Goal: Information Seeking & Learning: Learn about a topic

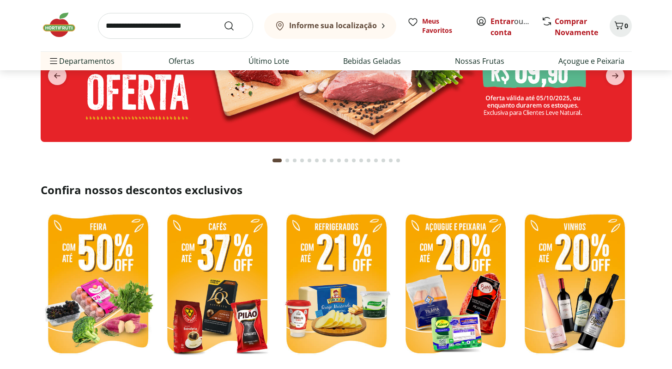
scroll to position [194, 0]
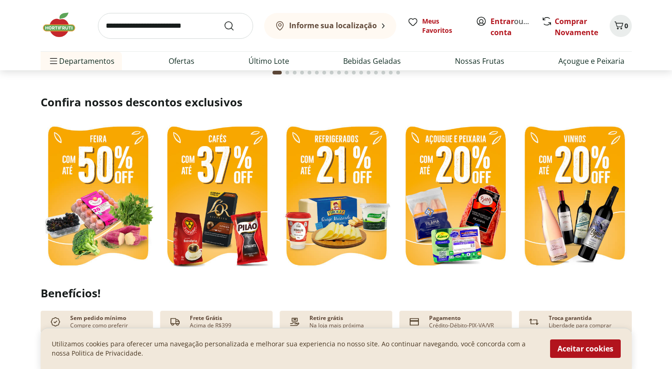
drag, startPoint x: 563, startPoint y: 353, endPoint x: 506, endPoint y: 329, distance: 61.4
click at [563, 353] on button "Aceitar cookies" at bounding box center [585, 348] width 71 height 18
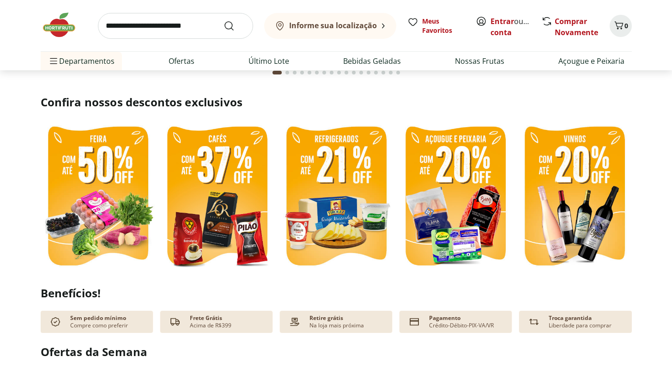
scroll to position [2, 0]
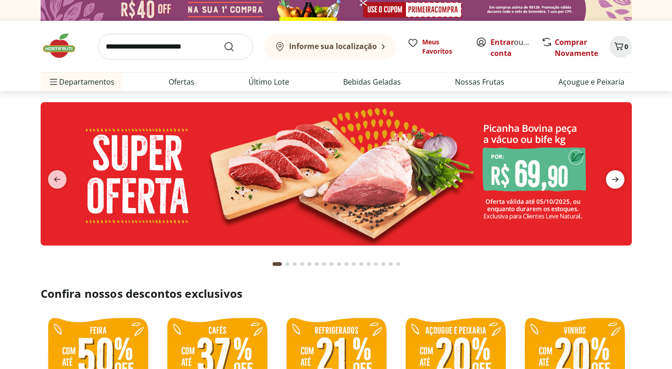
click at [610, 181] on icon "next" at bounding box center [615, 179] width 11 height 11
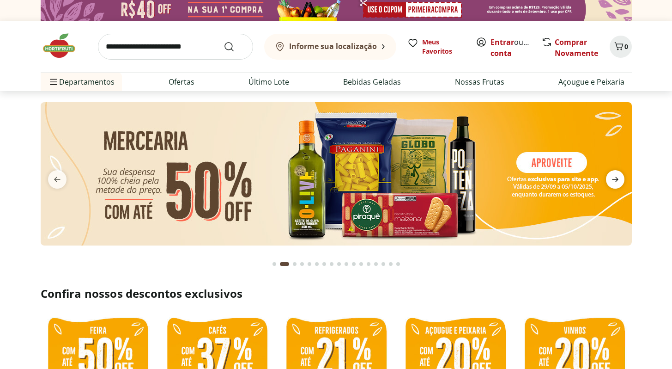
click at [610, 181] on icon "next" at bounding box center [615, 179] width 11 height 11
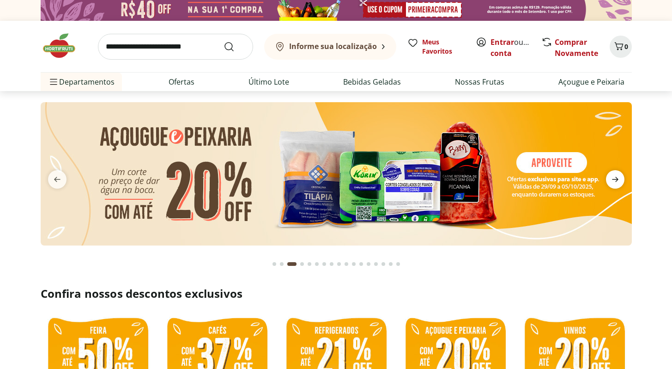
click at [610, 181] on icon "next" at bounding box center [615, 179] width 11 height 11
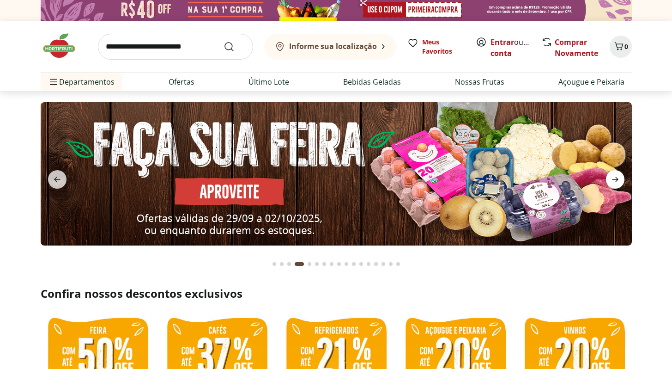
click at [610, 181] on icon "next" at bounding box center [615, 179] width 11 height 11
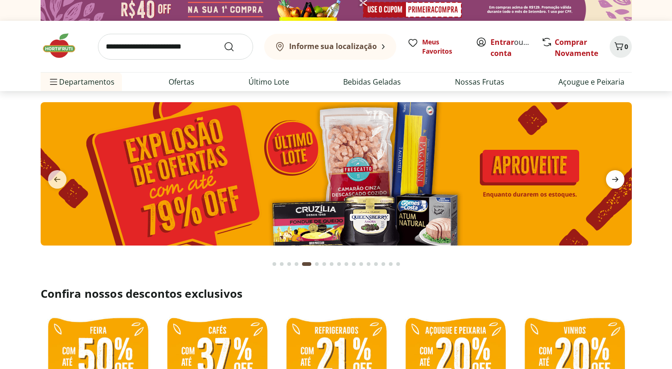
click at [610, 181] on icon "next" at bounding box center [615, 179] width 11 height 11
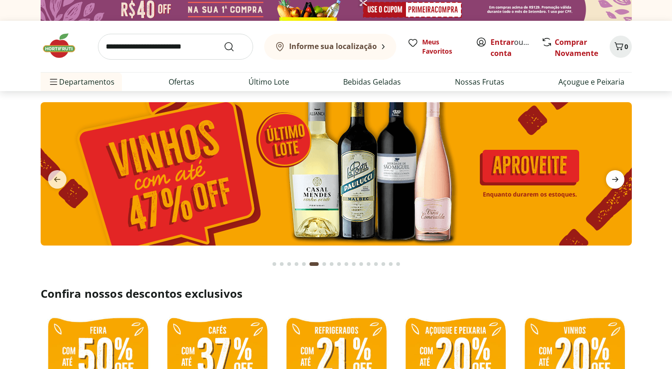
click at [610, 181] on icon "next" at bounding box center [615, 179] width 11 height 11
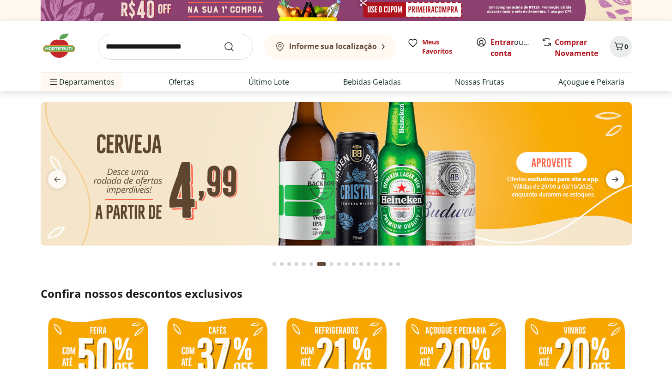
click at [610, 181] on icon "next" at bounding box center [615, 179] width 11 height 11
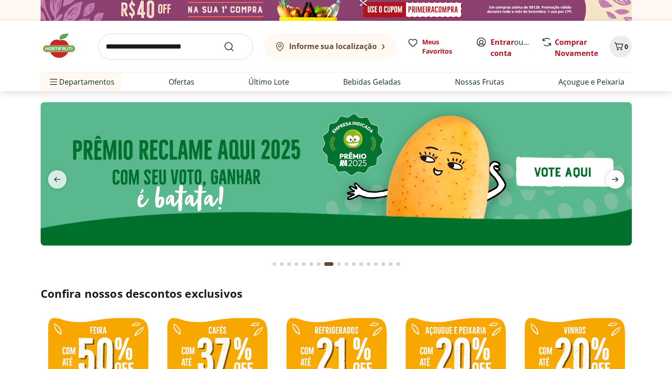
click at [610, 181] on icon "next" at bounding box center [615, 179] width 11 height 11
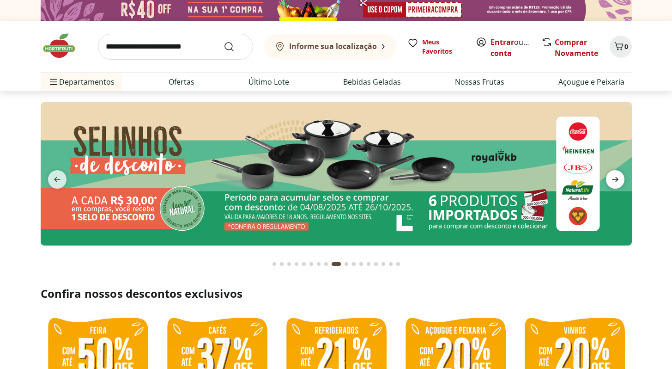
click at [610, 181] on icon "next" at bounding box center [615, 179] width 11 height 11
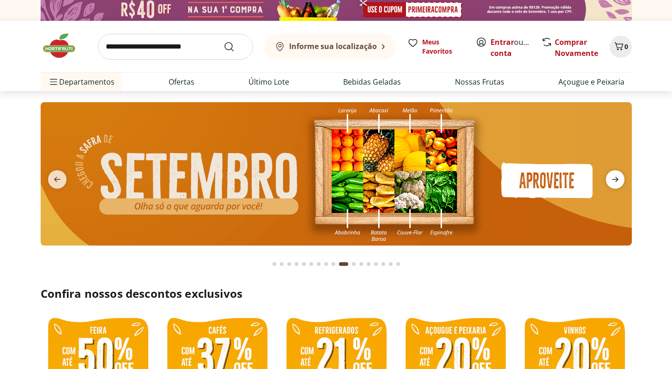
click at [610, 181] on icon "next" at bounding box center [615, 179] width 11 height 11
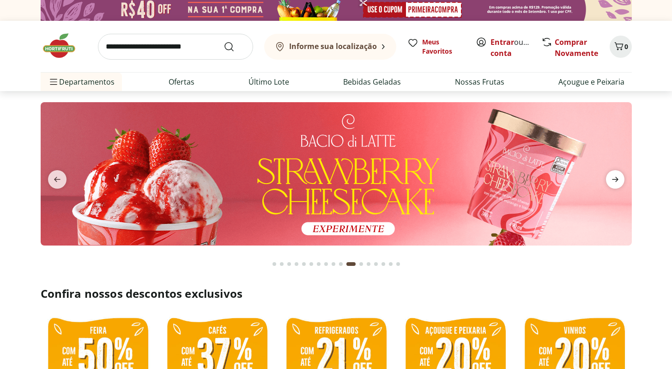
click at [610, 181] on icon "next" at bounding box center [615, 179] width 11 height 11
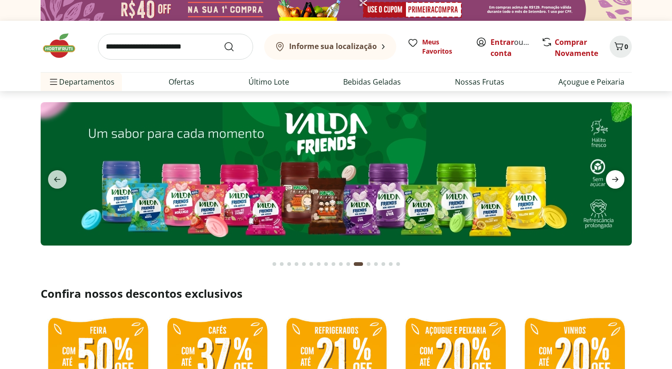
click at [610, 181] on icon "next" at bounding box center [615, 179] width 11 height 11
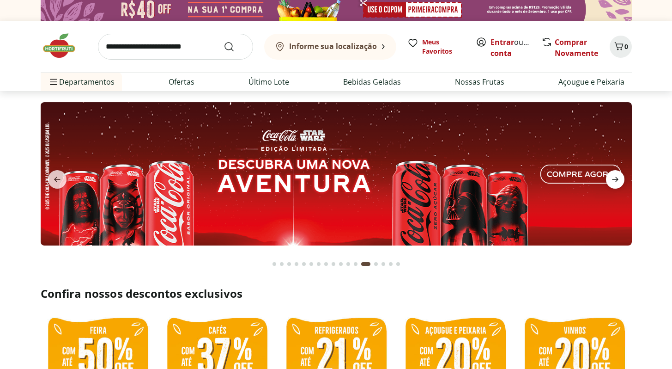
click at [610, 181] on icon "next" at bounding box center [615, 179] width 11 height 11
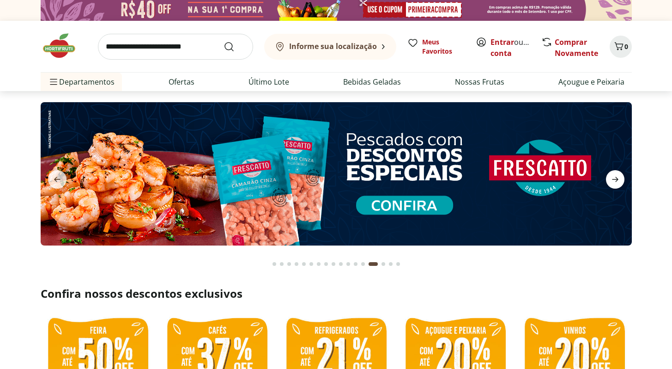
click at [610, 181] on icon "next" at bounding box center [615, 179] width 11 height 11
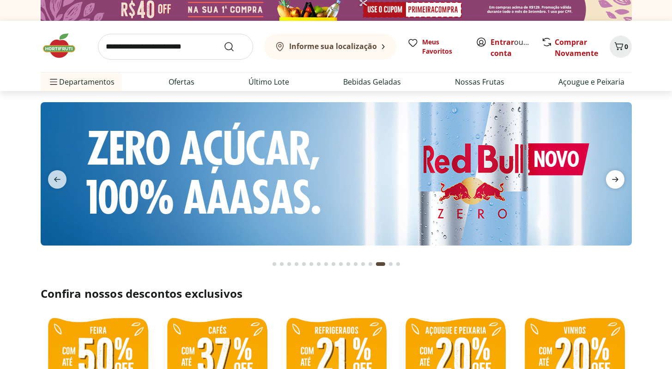
click at [610, 181] on icon "next" at bounding box center [615, 179] width 11 height 11
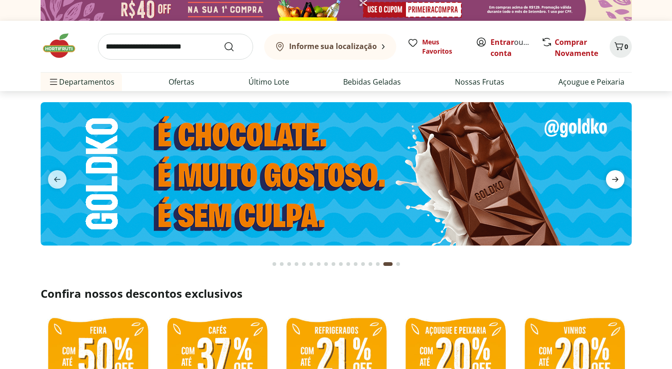
click at [610, 181] on icon "next" at bounding box center [615, 179] width 11 height 11
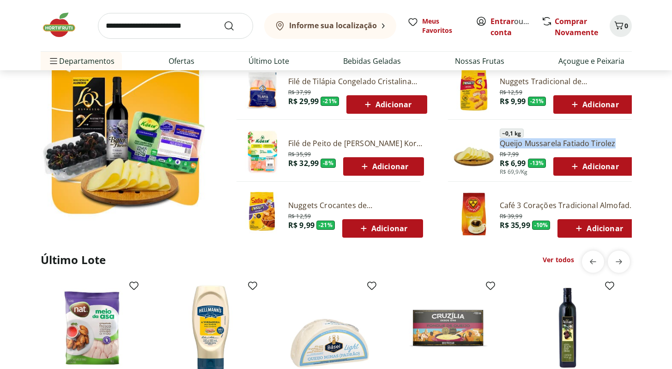
scroll to position [575, 0]
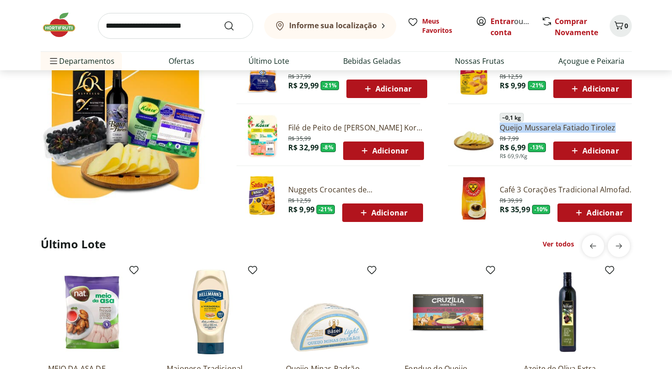
click at [566, 244] on link "Ver todos" at bounding box center [558, 243] width 31 height 9
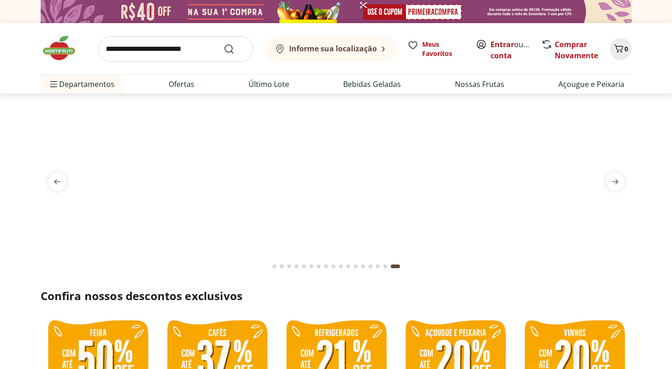
select select "**********"
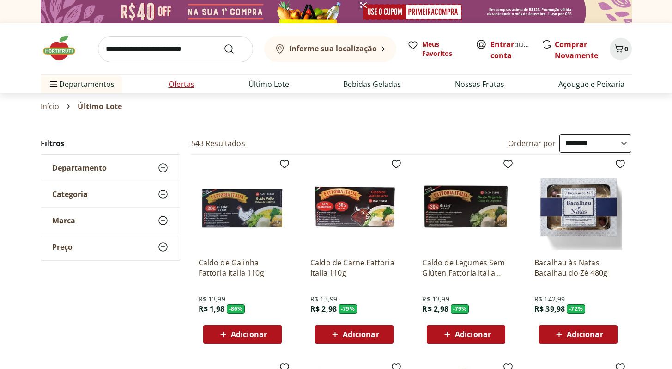
click at [179, 85] on link "Ofertas" at bounding box center [182, 84] width 26 height 11
select select "**********"
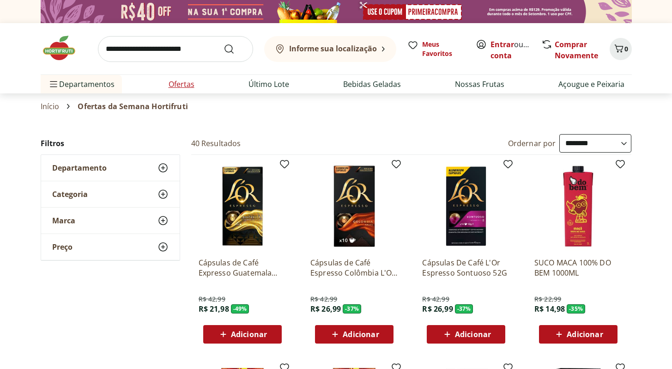
click at [179, 85] on link "Ofertas" at bounding box center [182, 84] width 26 height 11
click at [186, 84] on link "Ofertas" at bounding box center [182, 84] width 26 height 11
click at [62, 53] on img at bounding box center [64, 48] width 46 height 28
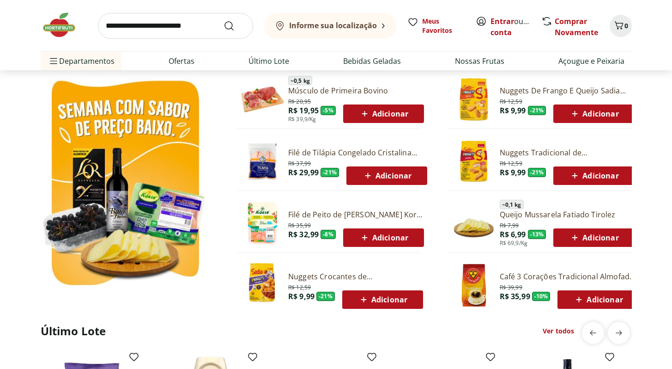
scroll to position [517, 0]
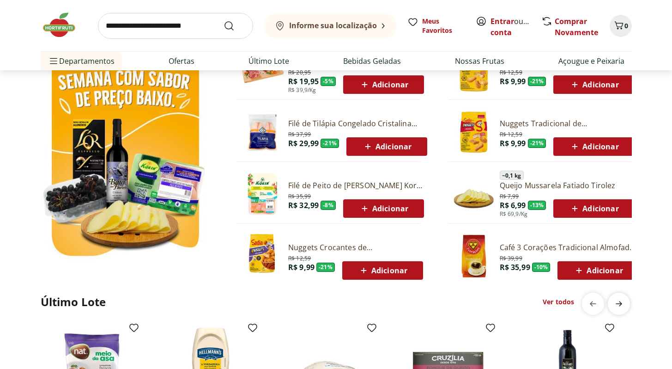
click at [622, 303] on icon "next" at bounding box center [618, 303] width 11 height 11
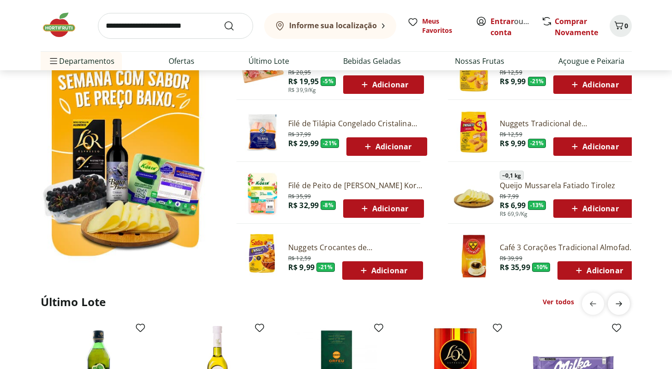
scroll to position [0, 595]
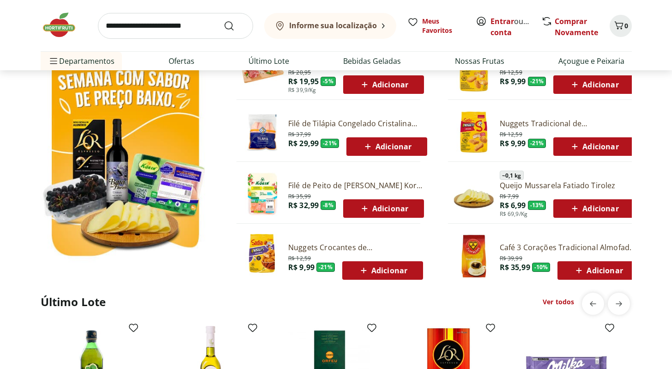
click at [551, 301] on link "Ver todos" at bounding box center [558, 301] width 31 height 9
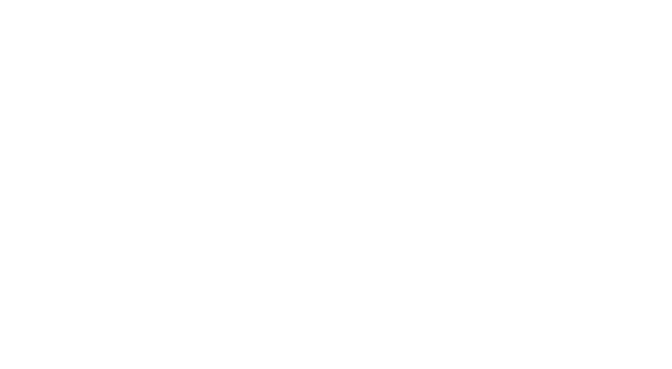
select select "**********"
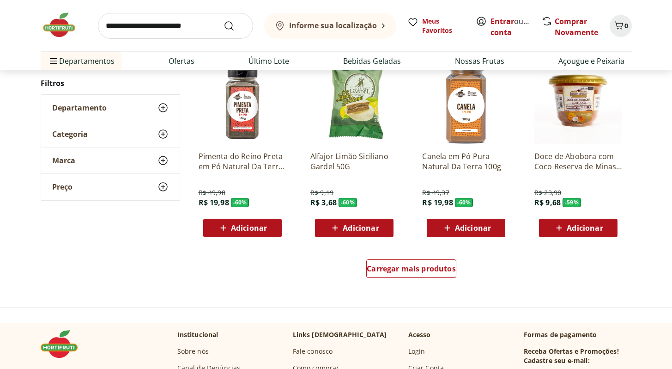
scroll to position [597, 0]
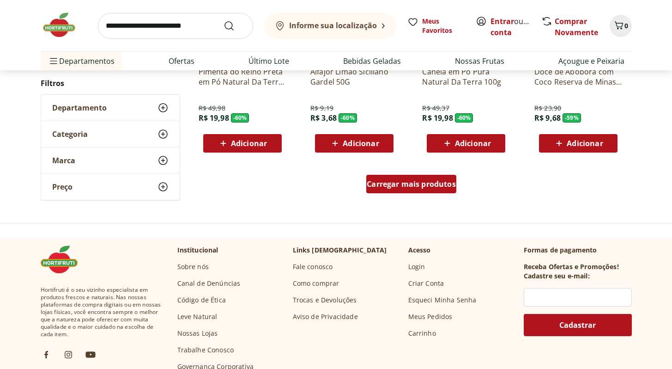
click at [416, 188] on span "Carregar mais produtos" at bounding box center [411, 183] width 89 height 7
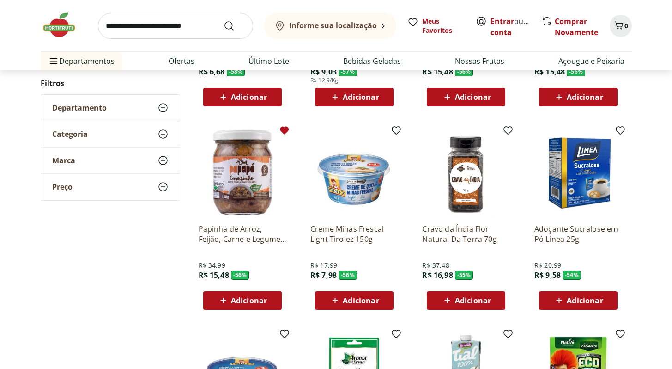
scroll to position [840, 0]
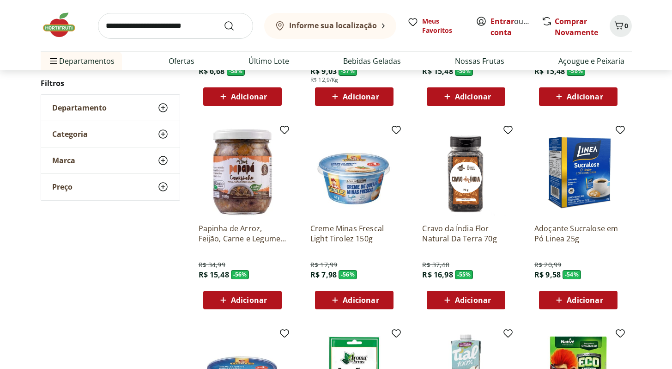
click at [340, 232] on p "Creme Minas Frescal Light Tirolez 150g" at bounding box center [354, 233] width 88 height 20
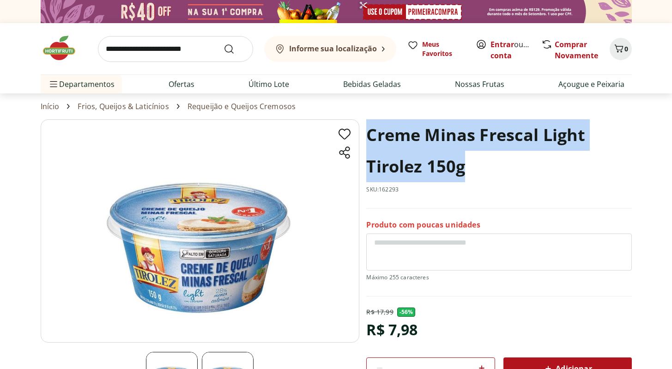
drag, startPoint x: 370, startPoint y: 138, endPoint x: 478, endPoint y: 174, distance: 113.6
click at [478, 174] on h1 "Creme Minas Frescal Light Tirolez 150g" at bounding box center [498, 150] width 265 height 63
copy h1 "Creme Minas Frescal Light Tirolez 150g"
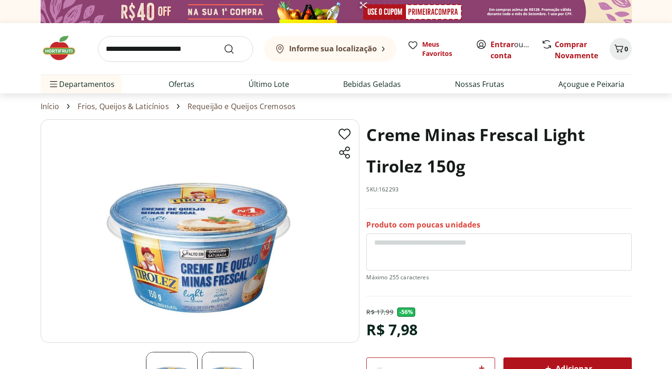
select select "**********"
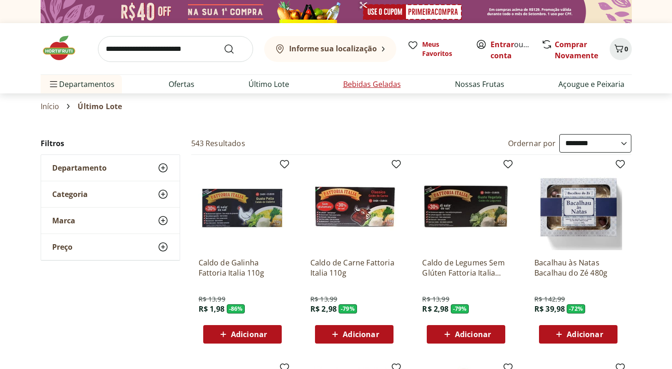
click at [364, 84] on link "Bebidas Geladas" at bounding box center [372, 84] width 58 height 11
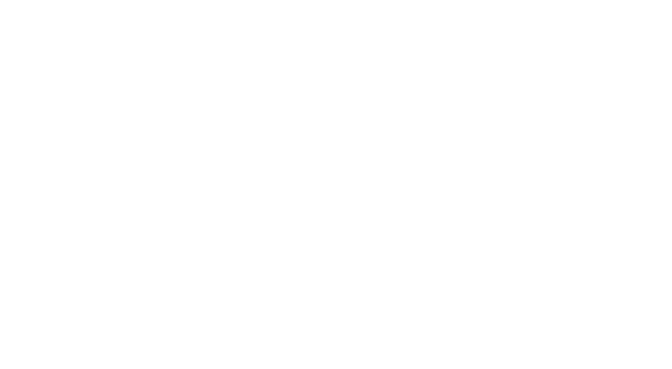
select select "**********"
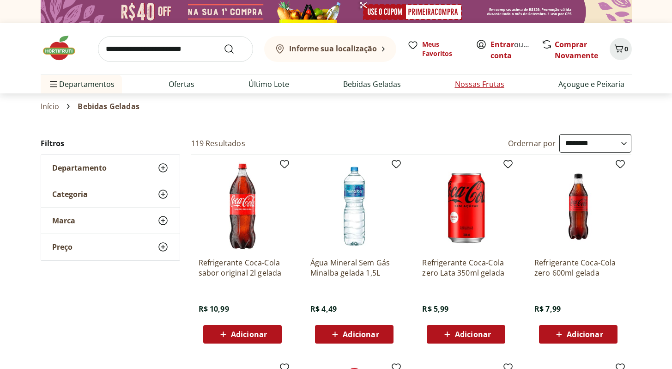
click at [477, 83] on link "Nossas Frutas" at bounding box center [479, 84] width 49 height 11
select select "**********"
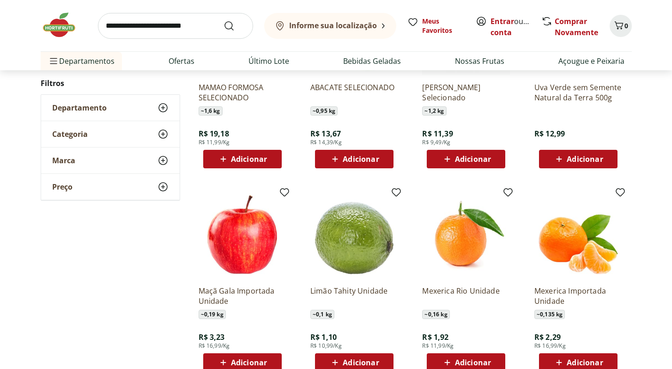
scroll to position [455, 0]
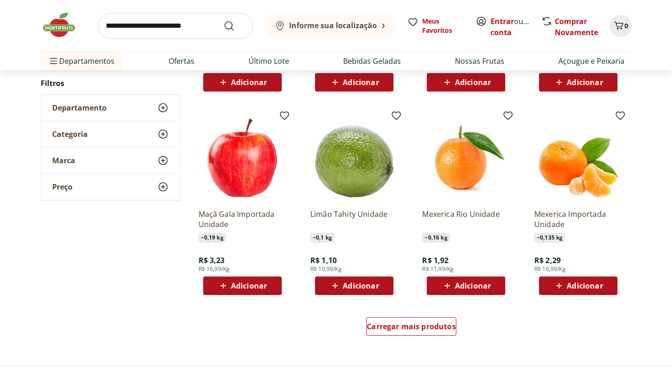
drag, startPoint x: 387, startPoint y: 214, endPoint x: 202, endPoint y: 0, distance: 282.6
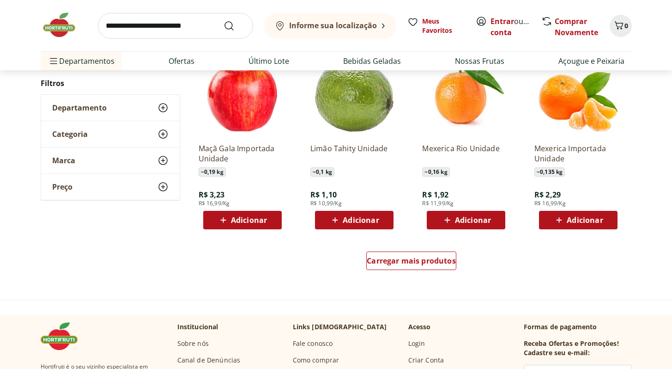
scroll to position [569, 0]
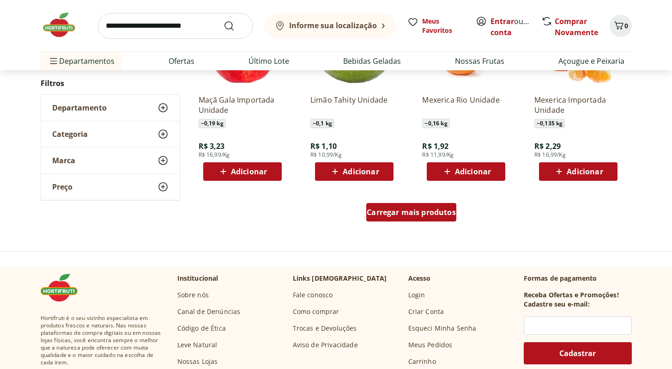
click at [424, 214] on span "Carregar mais produtos" at bounding box center [411, 211] width 89 height 7
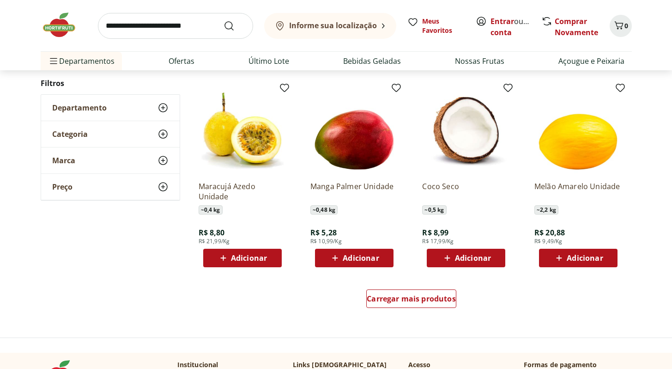
scroll to position [1103, 0]
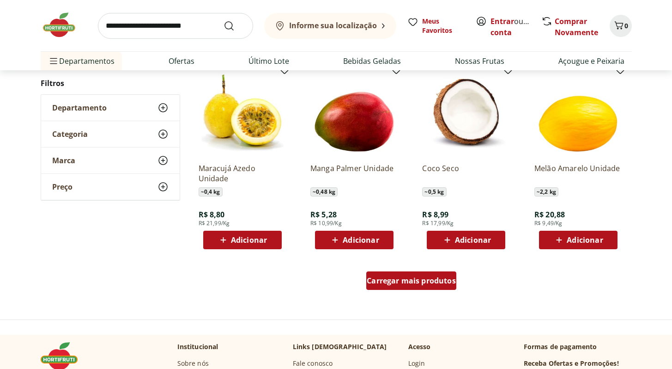
click at [424, 283] on span "Carregar mais produtos" at bounding box center [411, 280] width 89 height 7
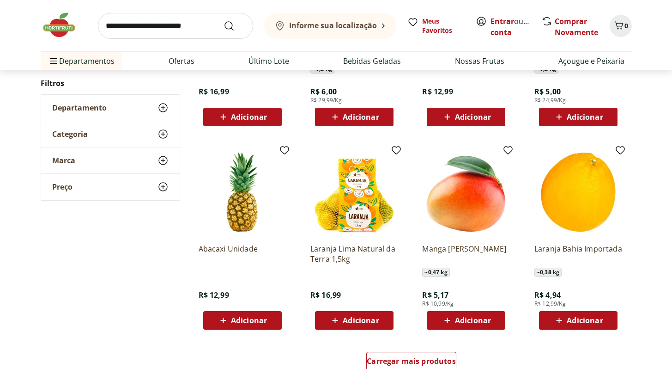
scroll to position [1670, 0]
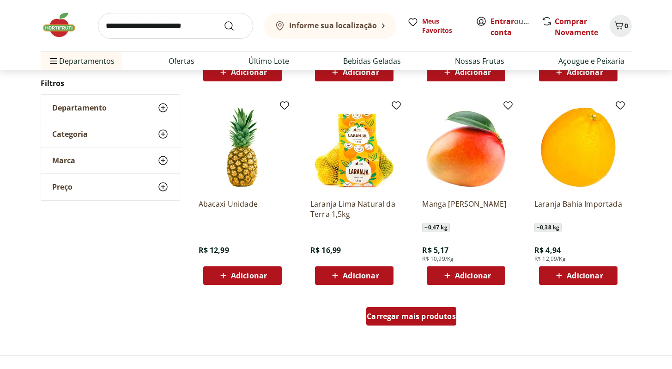
click at [409, 324] on div "Carregar mais produtos" at bounding box center [411, 316] width 90 height 18
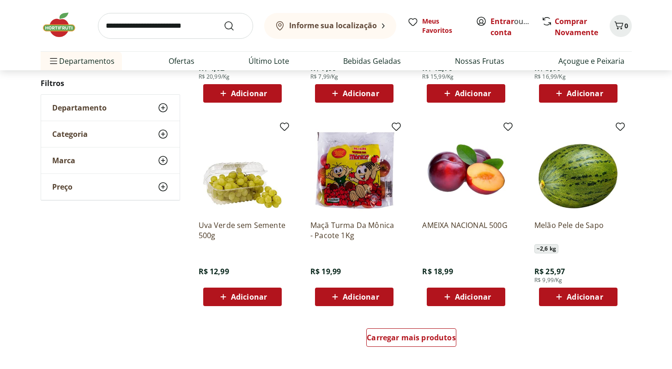
scroll to position [2403, 0]
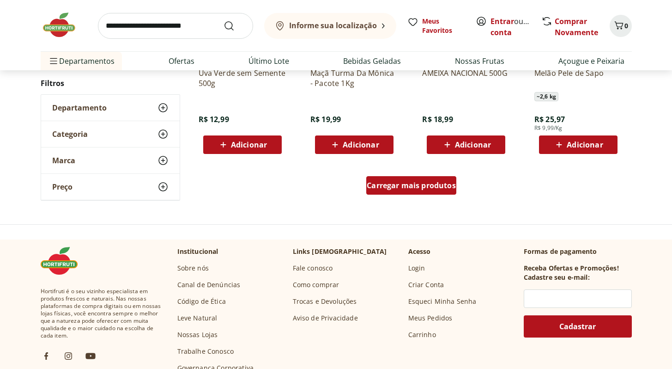
click at [415, 190] on div "Carregar mais produtos" at bounding box center [411, 185] width 90 height 18
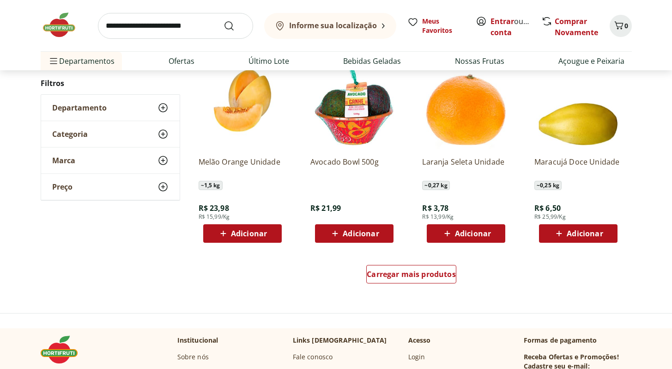
scroll to position [2923, 0]
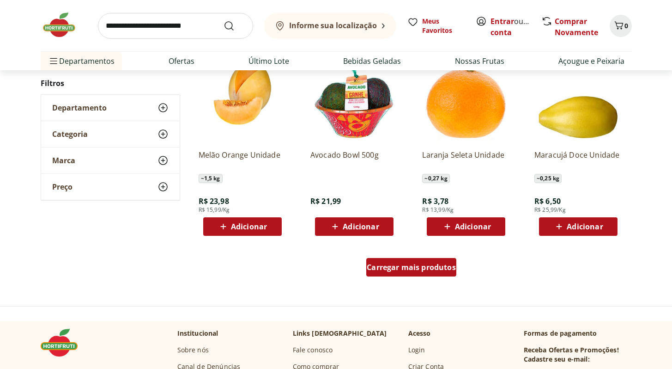
click at [393, 270] on span "Carregar mais produtos" at bounding box center [411, 266] width 89 height 7
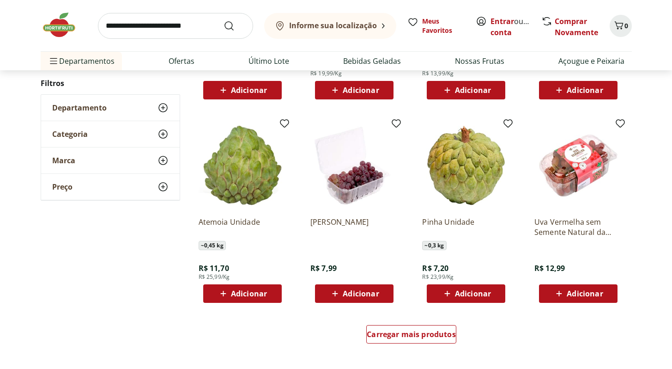
scroll to position [3635, 0]
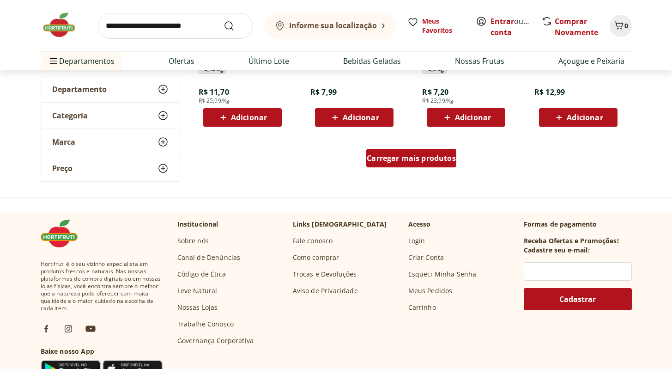
click at [413, 159] on span "Carregar mais produtos" at bounding box center [411, 157] width 89 height 7
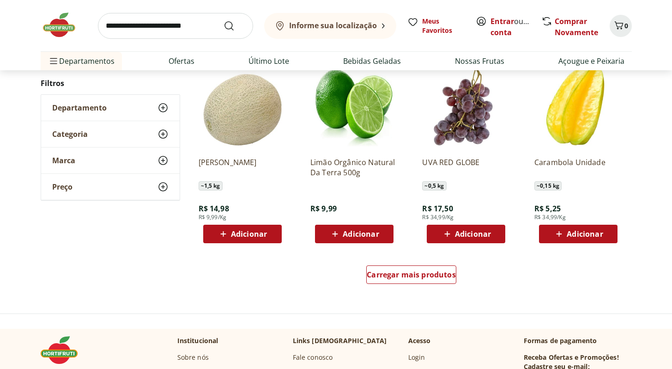
scroll to position [4122, 0]
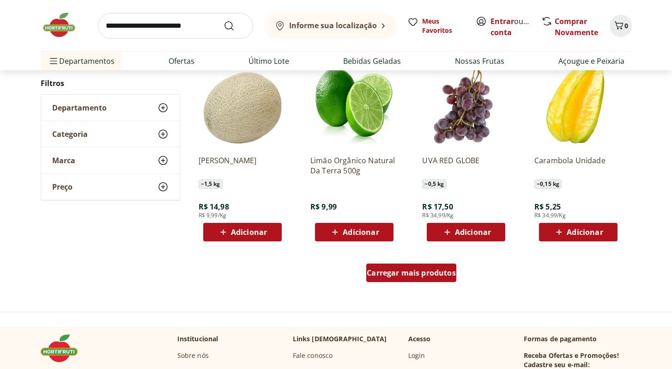
click at [388, 280] on div "Carregar mais produtos" at bounding box center [411, 272] width 90 height 18
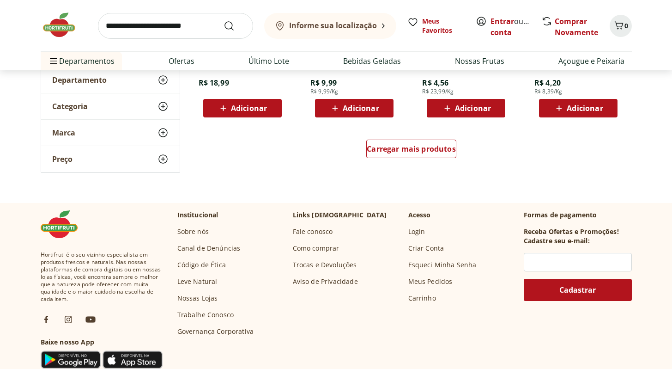
scroll to position [4850, 0]
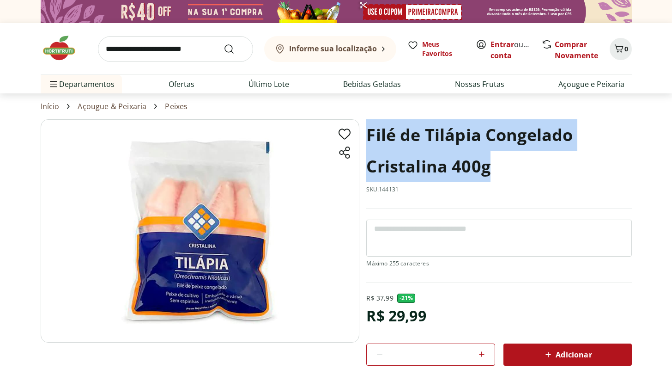
drag, startPoint x: 496, startPoint y: 169, endPoint x: 366, endPoint y: 139, distance: 132.8
click at [366, 139] on h1 "Filé de Tilápia Congelado Cristalina 400g" at bounding box center [498, 150] width 265 height 63
copy h1 "Filé de Tilápia Congelado Cristalina 400g"
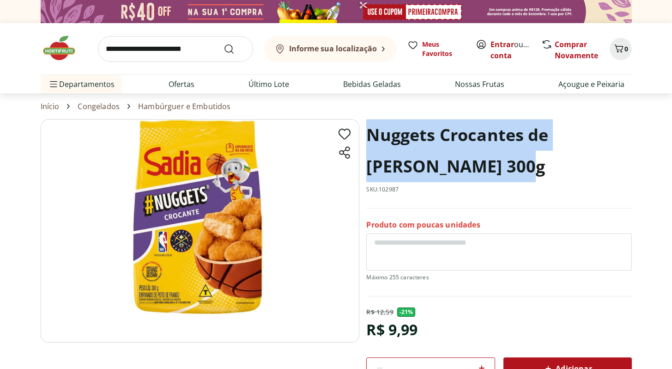
drag, startPoint x: 425, startPoint y: 164, endPoint x: 366, endPoint y: 141, distance: 63.0
click at [366, 141] on h1 "Nuggets Crocantes de Frango Sadia 300g" at bounding box center [498, 150] width 265 height 63
copy h1 "Nuggets Crocantes de Frango Sadia 300g"
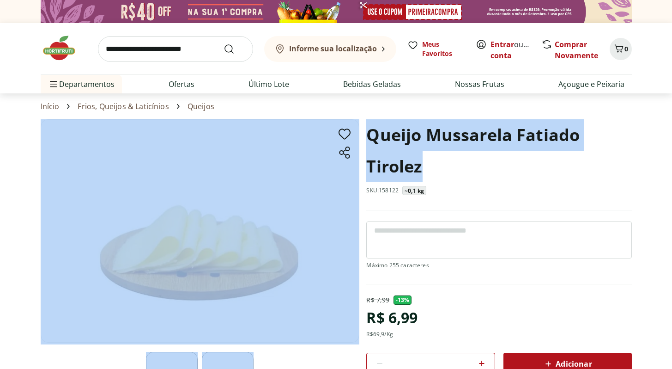
drag, startPoint x: 431, startPoint y: 168, endPoint x: 361, endPoint y: 138, distance: 76.4
click at [361, 138] on section "Queijo Mussarela Fatiado Tirolez SKU: 158122 ~0,1 kg R$ 7,99 - 13 % R$ 6,99 R$ …" at bounding box center [336, 291] width 591 height 344
copy section "Queijo Mussarela Fatiado Tirolez"
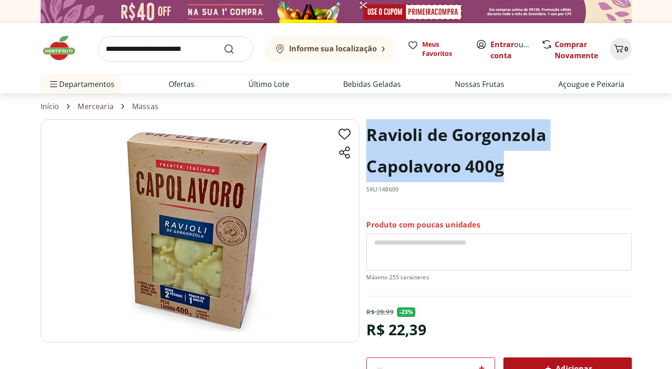
drag, startPoint x: 511, startPoint y: 164, endPoint x: 370, endPoint y: 142, distance: 142.2
click at [370, 142] on h1 "Ravioli de Gorgonzola Capolavoro 400g" at bounding box center [498, 150] width 265 height 63
copy h1 "Ravioli de Gorgonzola Capolavoro 400g"
